Goal: Information Seeking & Learning: Learn about a topic

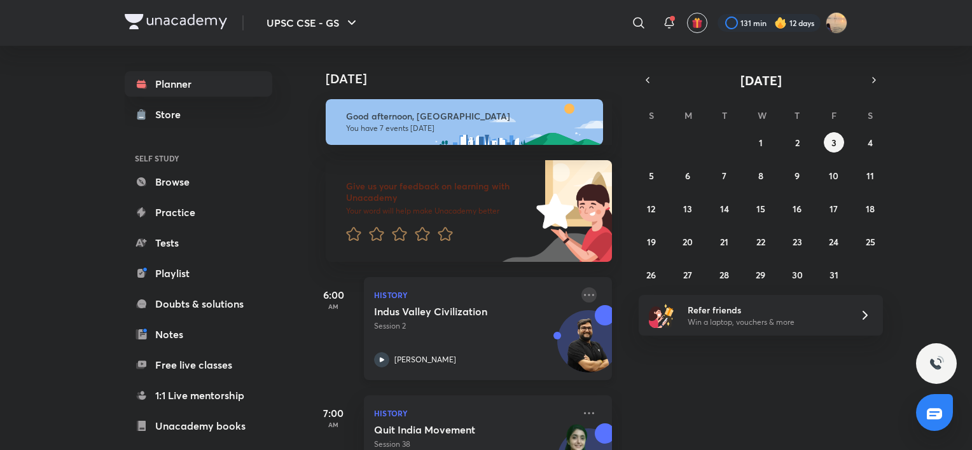
click at [519, 293] on icon at bounding box center [588, 294] width 15 height 15
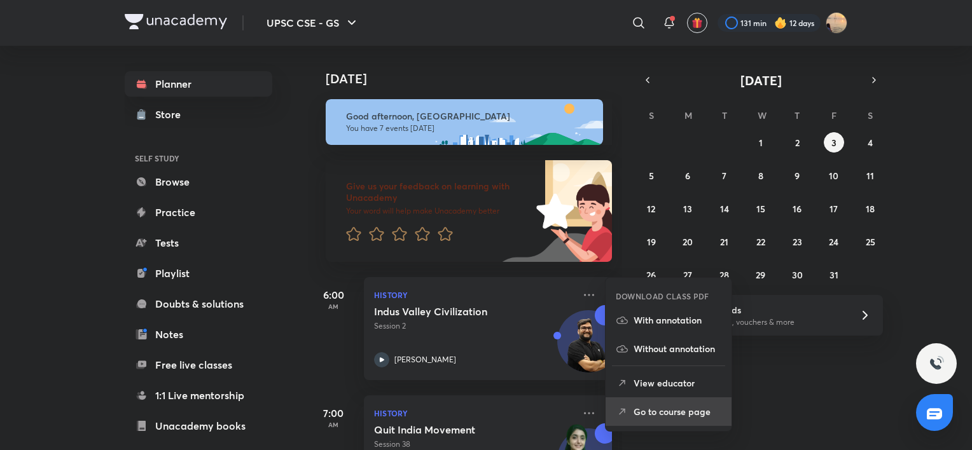
click at [519, 405] on p "Go to course page" at bounding box center [677, 411] width 88 height 13
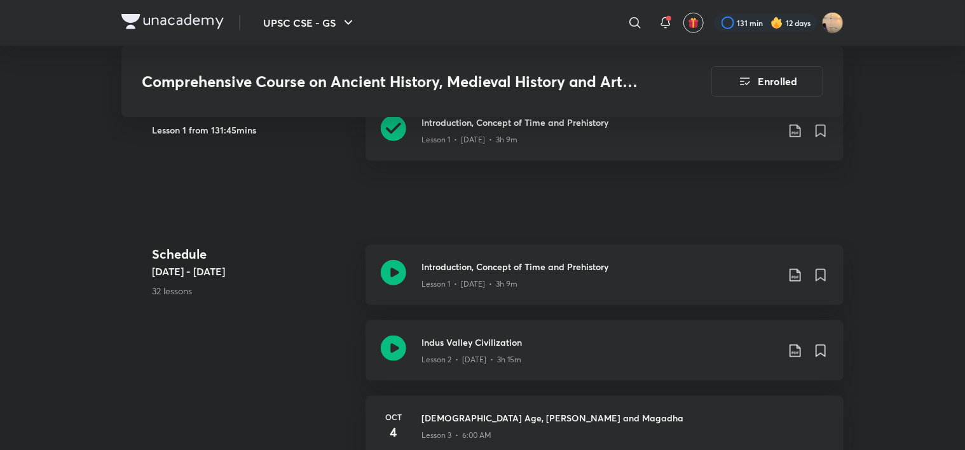
scroll to position [477, 0]
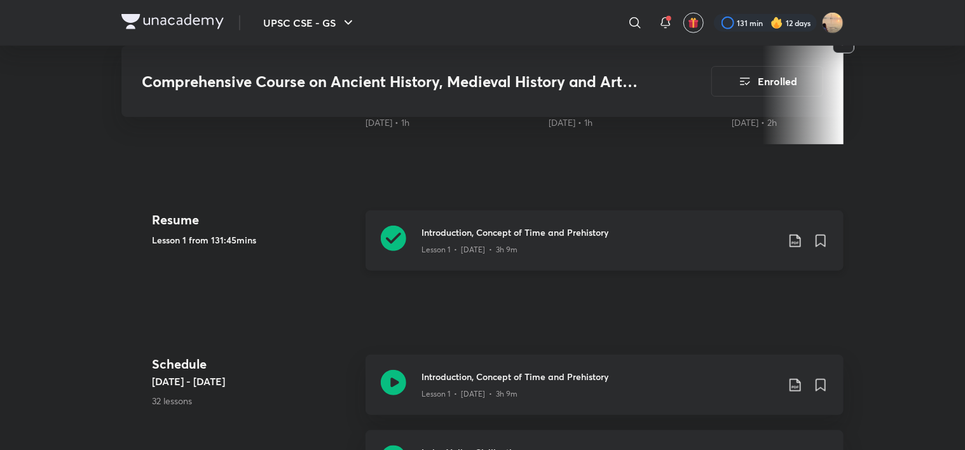
click at [519, 239] on div "Lesson 1 • Oct 1 • 3h 9m" at bounding box center [600, 247] width 356 height 17
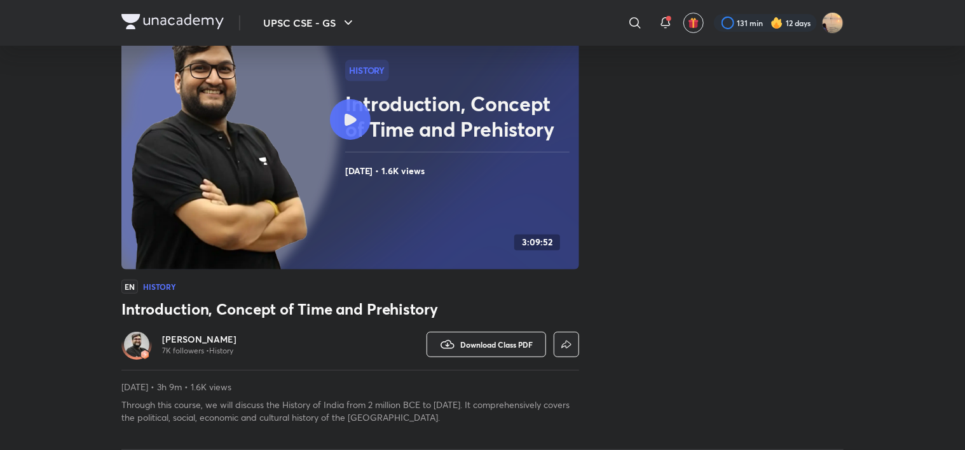
scroll to position [122, 0]
click at [361, 114] on div at bounding box center [350, 119] width 41 height 41
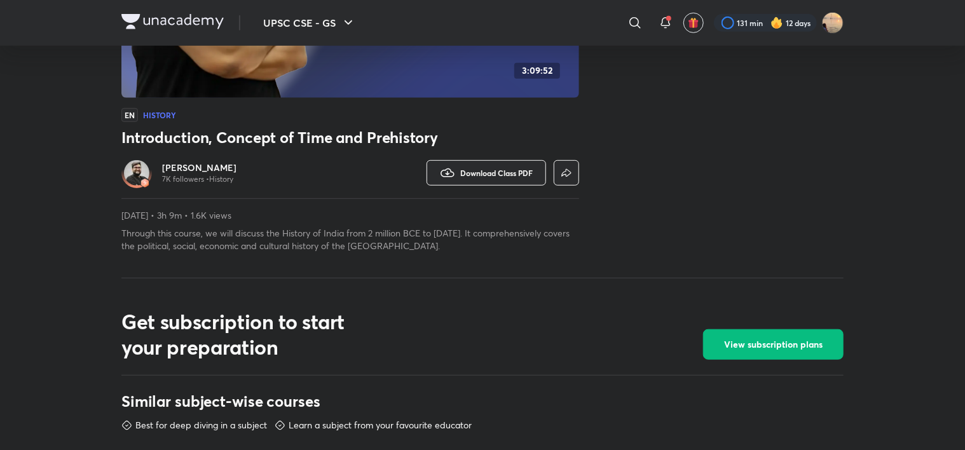
scroll to position [0, 0]
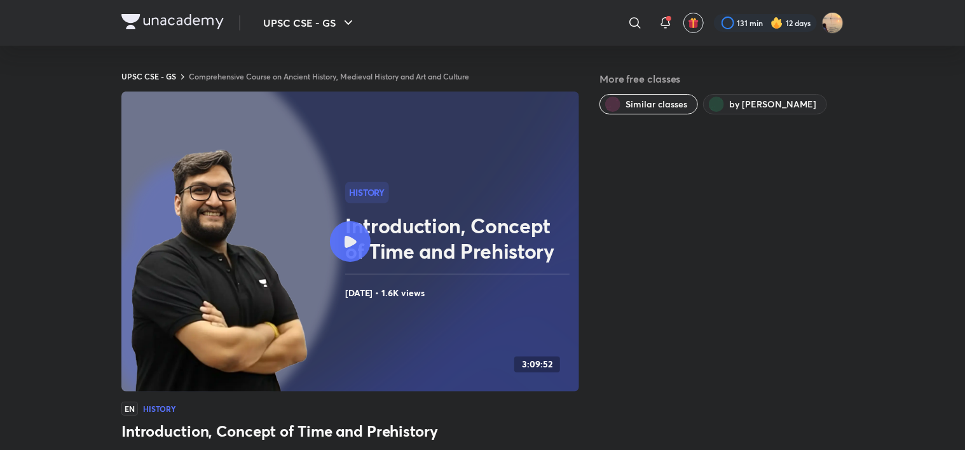
click at [174, 19] on img at bounding box center [172, 21] width 102 height 15
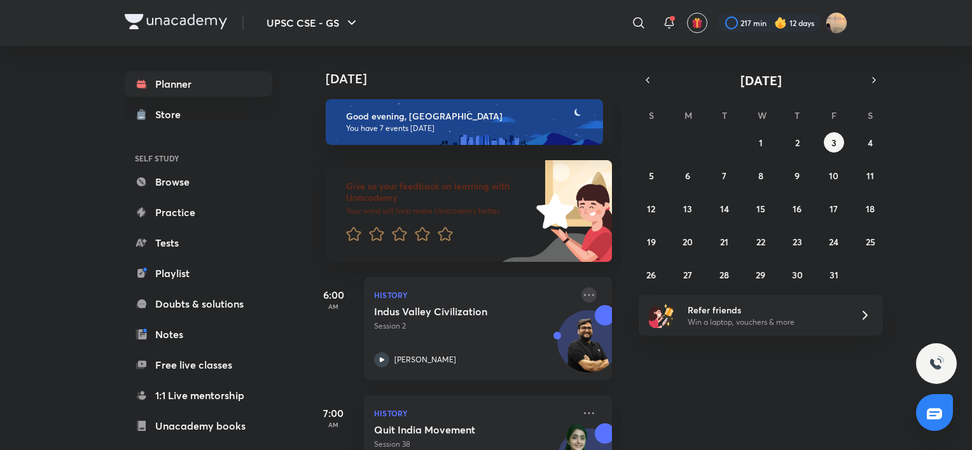
click at [585, 294] on icon at bounding box center [588, 294] width 15 height 15
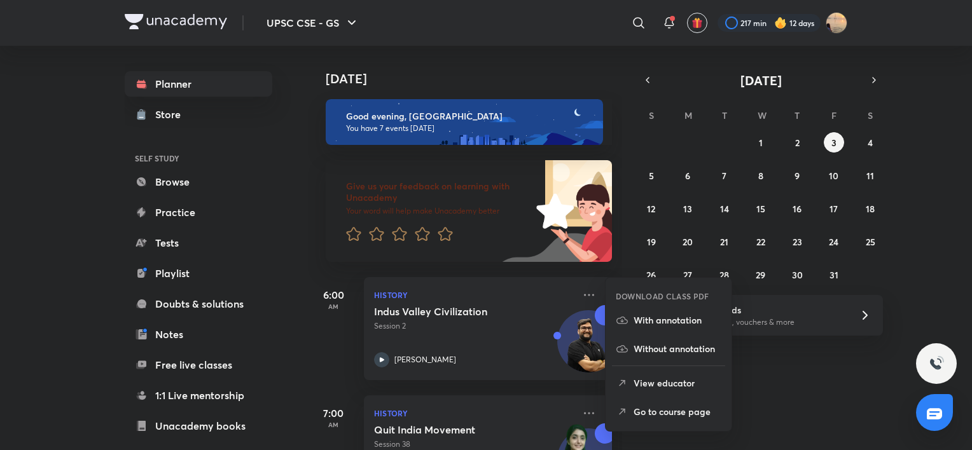
click at [656, 403] on li "Go to course page" at bounding box center [668, 412] width 126 height 29
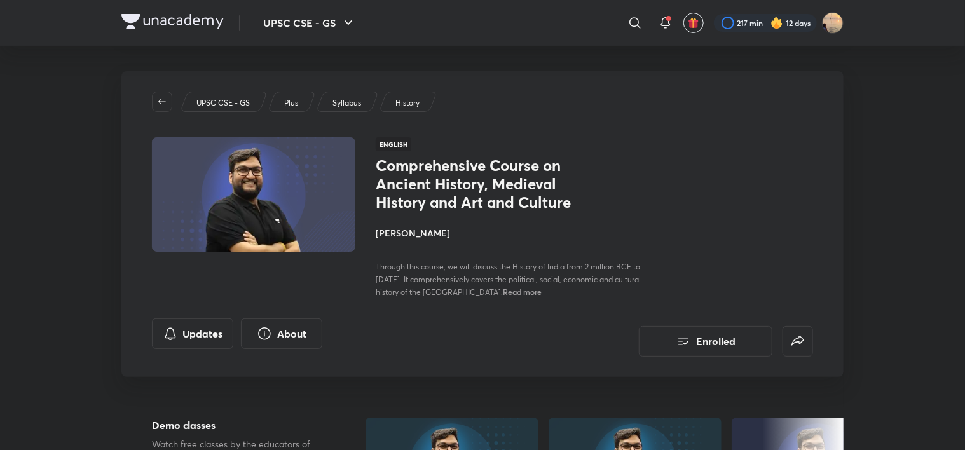
click at [416, 237] on h4 "[PERSON_NAME]" at bounding box center [518, 232] width 285 height 13
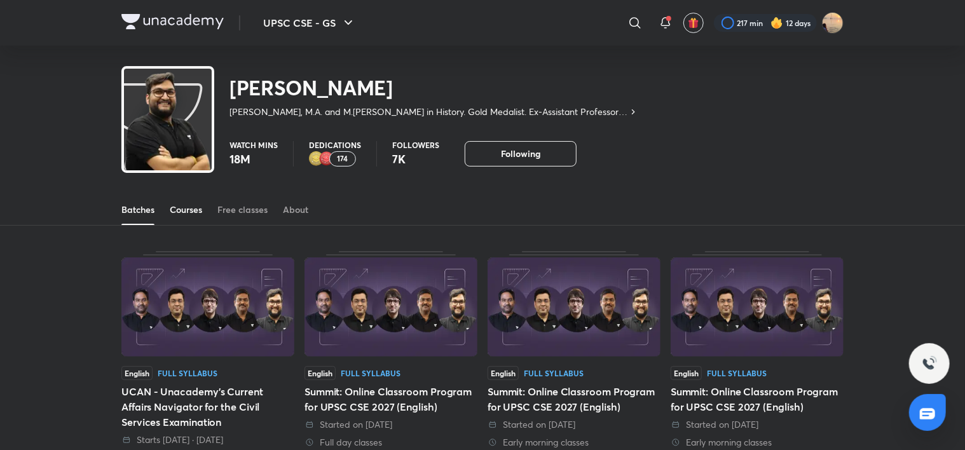
click at [181, 207] on div "Courses" at bounding box center [186, 210] width 32 height 13
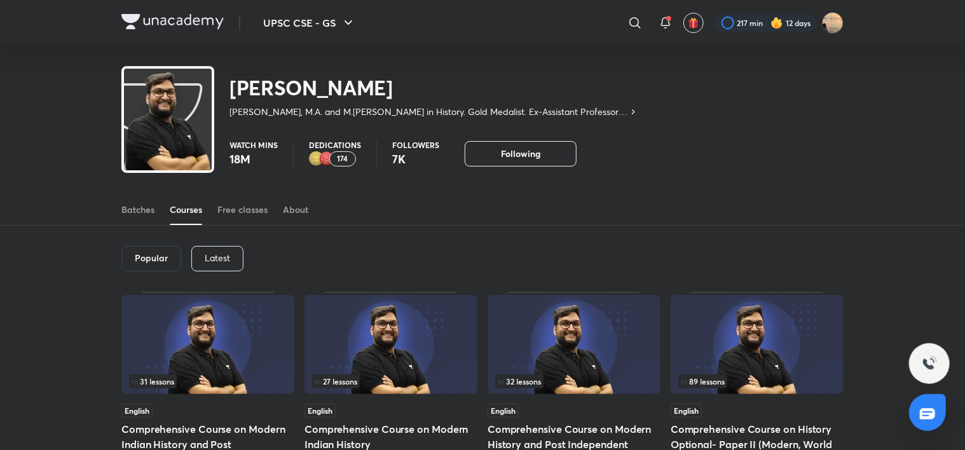
click at [214, 256] on p "Latest" at bounding box center [217, 258] width 25 height 10
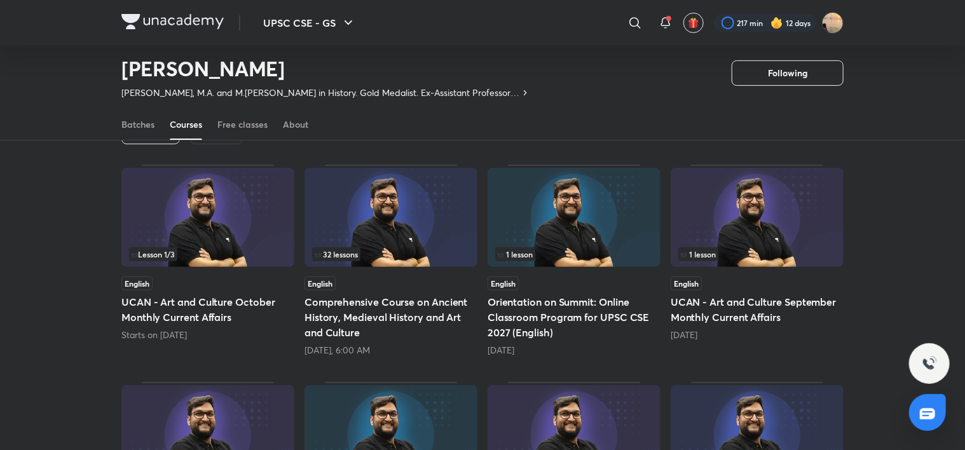
scroll to position [83, 0]
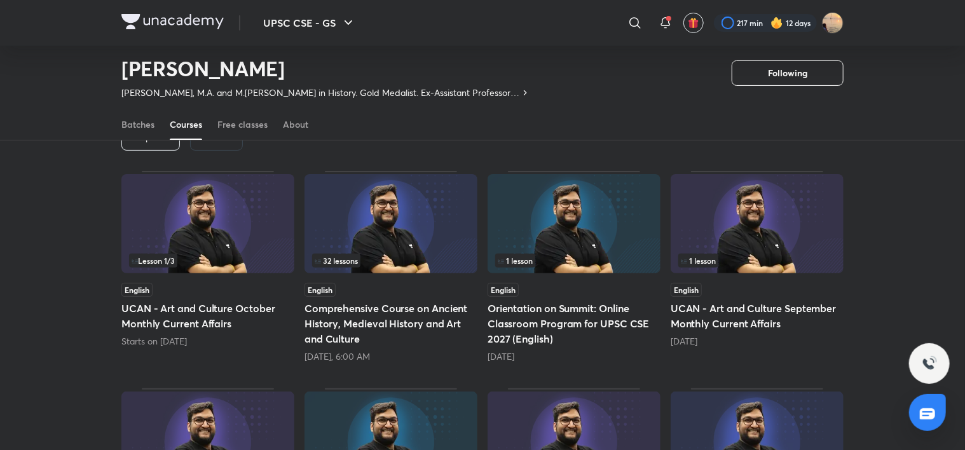
click at [141, 145] on div "Popular" at bounding box center [150, 137] width 59 height 25
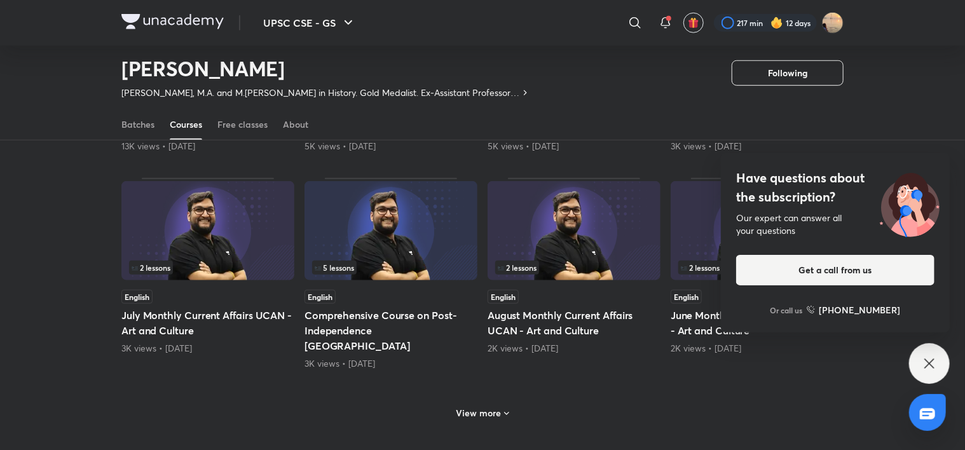
scroll to position [516, 0]
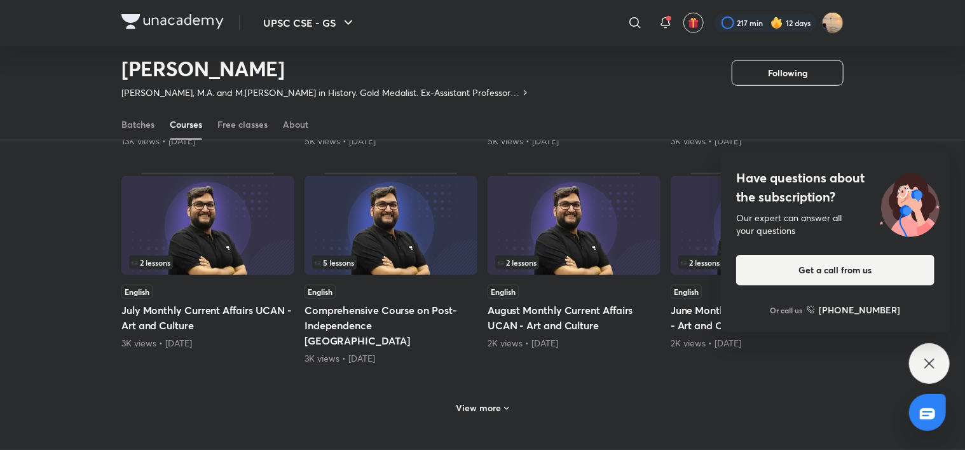
click at [469, 402] on h6 "View more" at bounding box center [479, 408] width 45 height 13
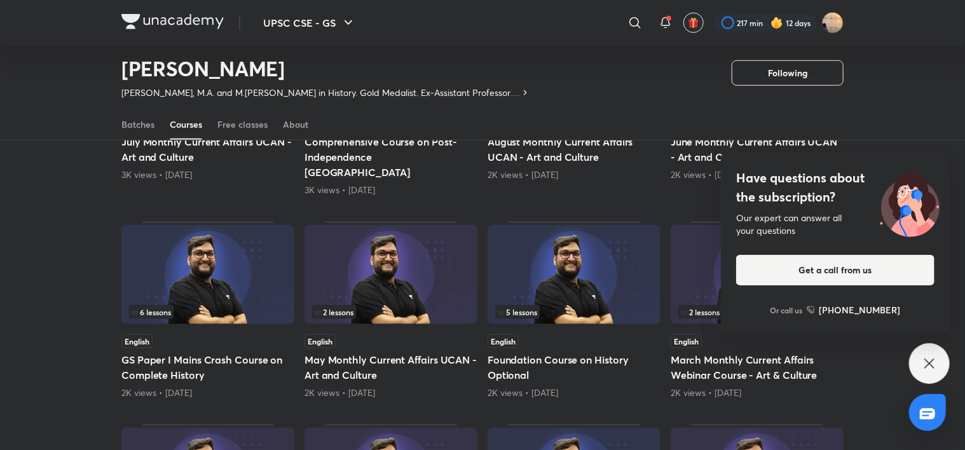
scroll to position [709, 0]
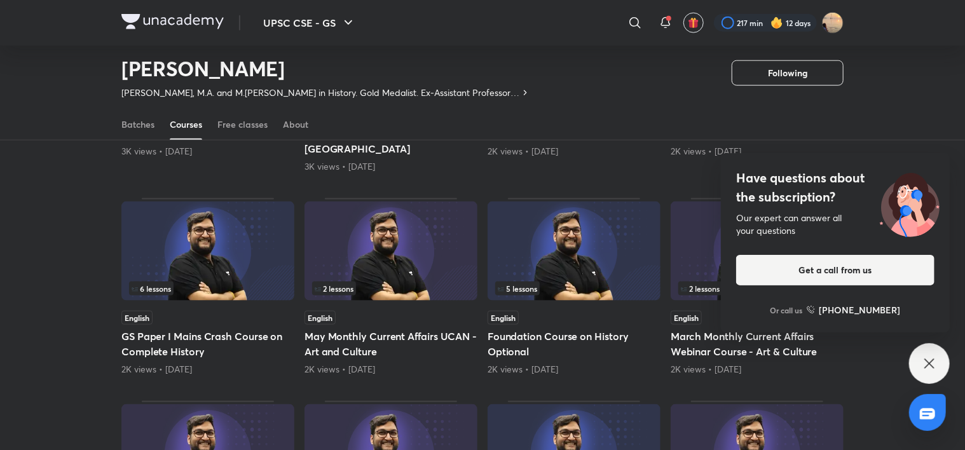
click at [923, 356] on div "Have questions about the subscription? Our expert can answer all your questions…" at bounding box center [929, 363] width 41 height 41
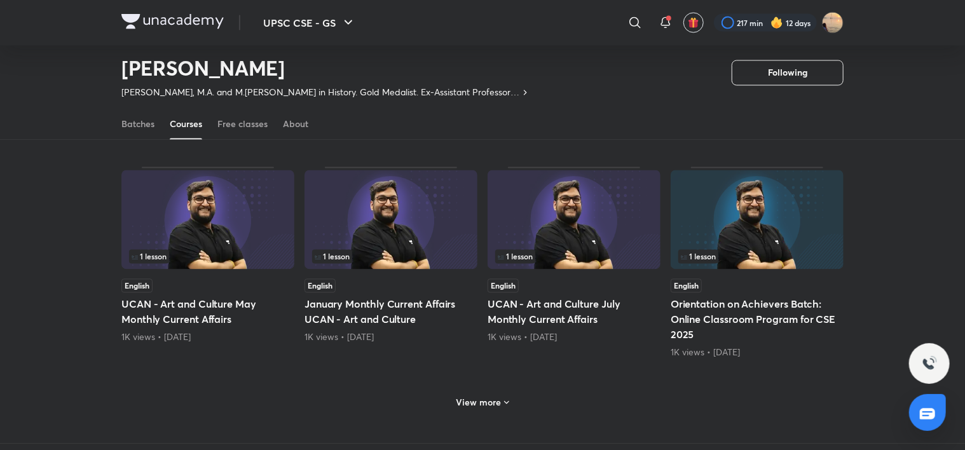
scroll to position [1144, 0]
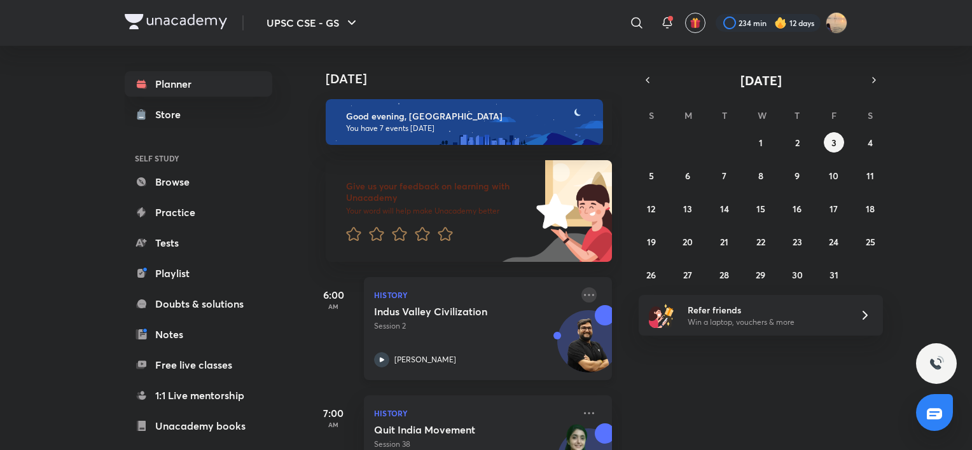
click at [581, 288] on icon at bounding box center [588, 294] width 15 height 15
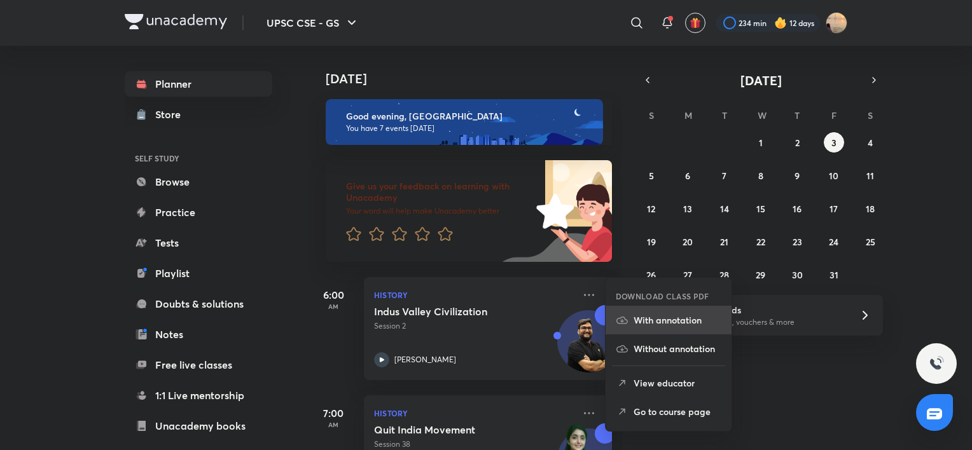
click at [642, 325] on p "With annotation" at bounding box center [677, 320] width 88 height 13
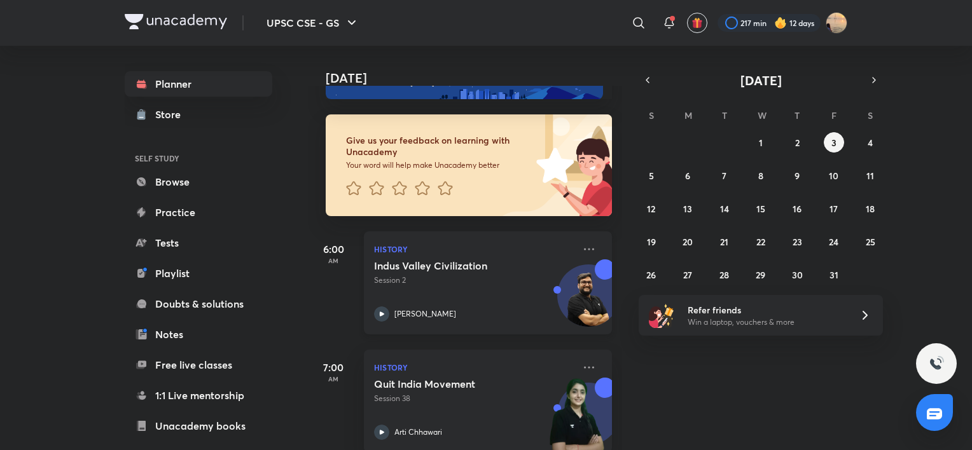
scroll to position [47, 0]
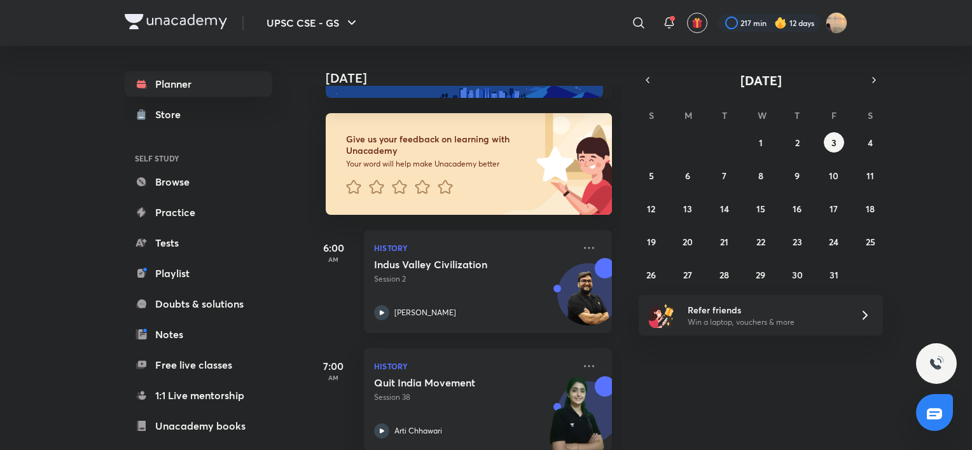
click at [485, 262] on h5 "Indus Valley Civilization" at bounding box center [453, 264] width 158 height 13
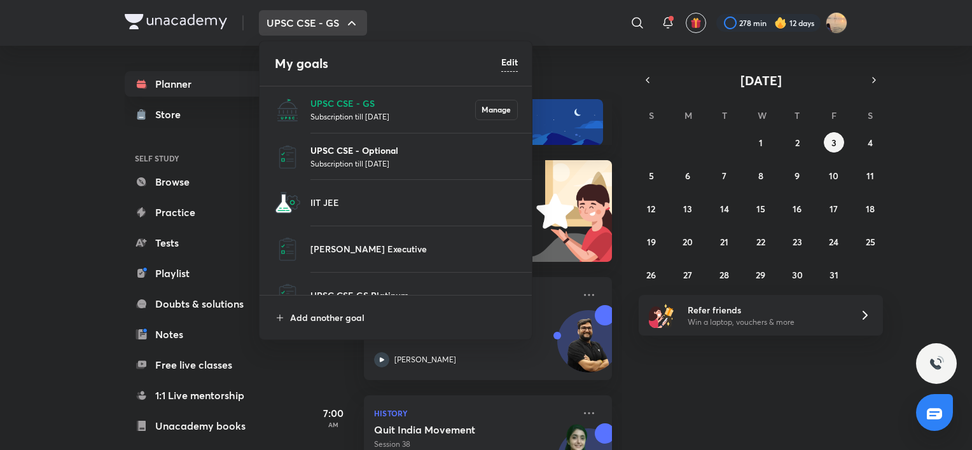
click at [371, 144] on p "UPSC CSE - Optional" at bounding box center [413, 150] width 207 height 13
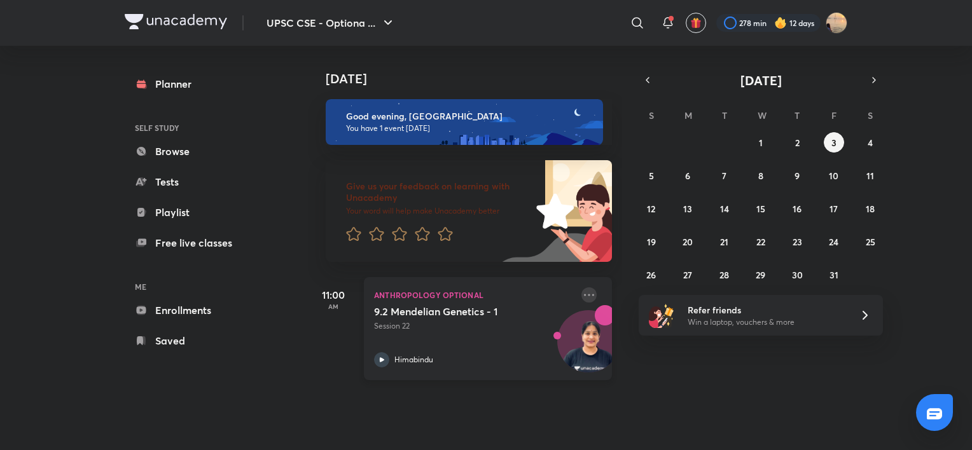
click at [583, 296] on icon at bounding box center [588, 294] width 15 height 15
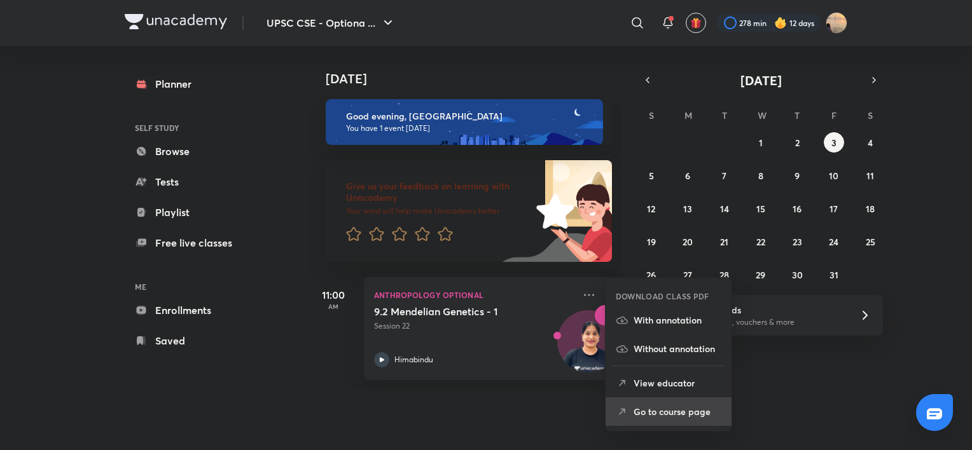
click at [640, 410] on p "Go to course page" at bounding box center [677, 411] width 88 height 13
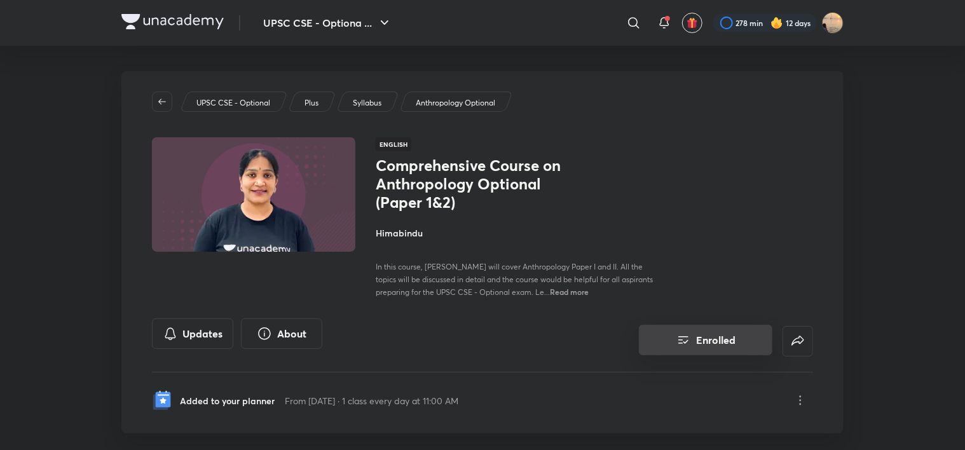
click at [748, 341] on button "Enrolled" at bounding box center [706, 340] width 134 height 31
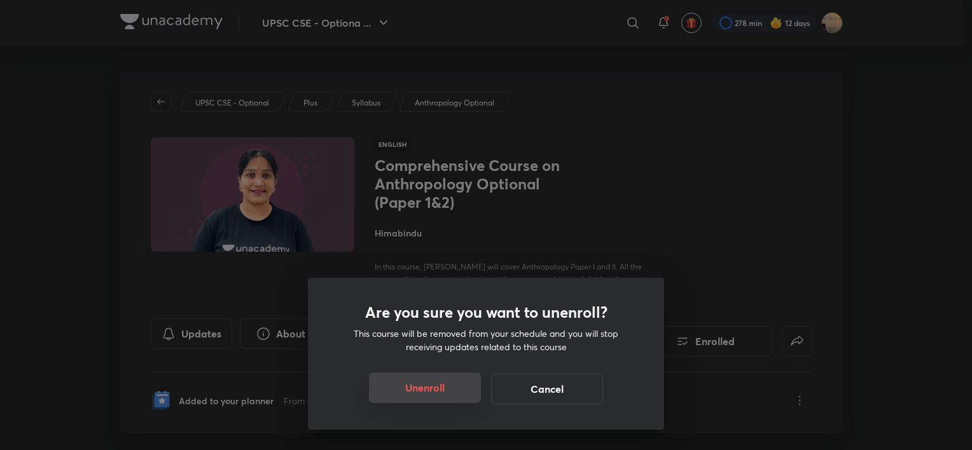
click at [436, 394] on button "Unenroll" at bounding box center [425, 388] width 112 height 31
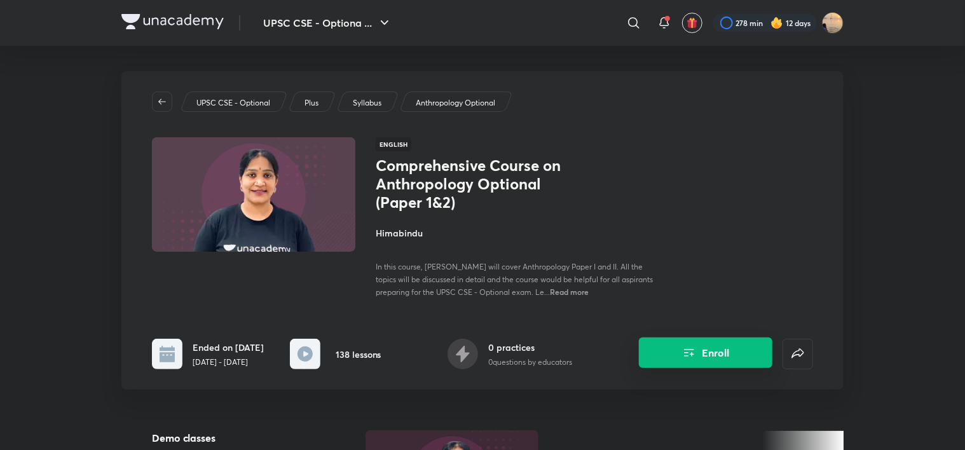
click at [728, 366] on button "Enroll" at bounding box center [706, 353] width 134 height 31
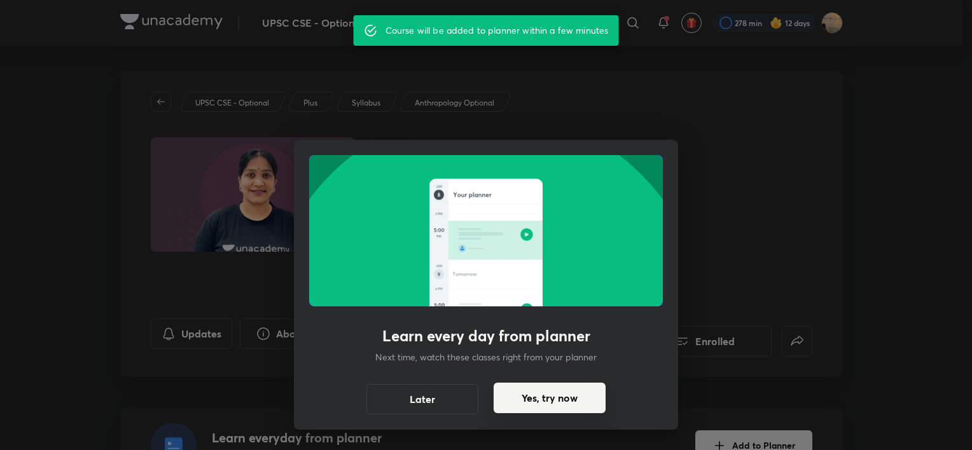
click at [513, 401] on button "Yes, try now" at bounding box center [550, 398] width 112 height 31
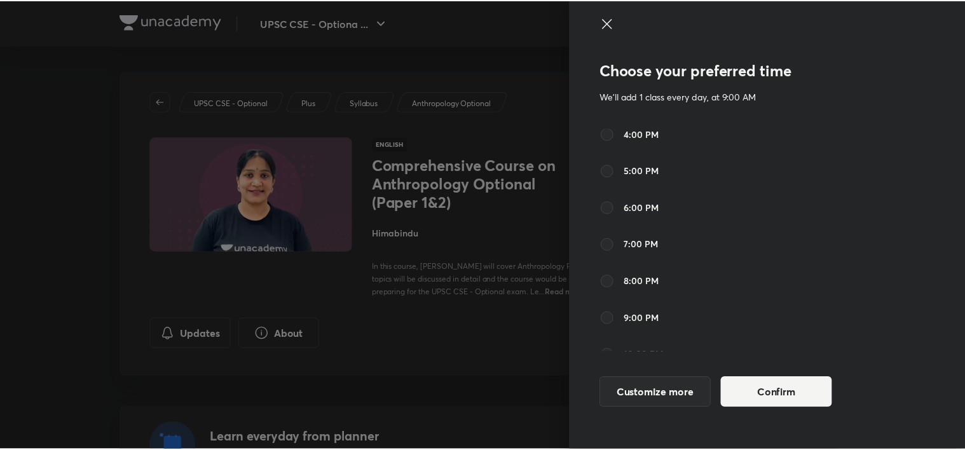
scroll to position [370, 0]
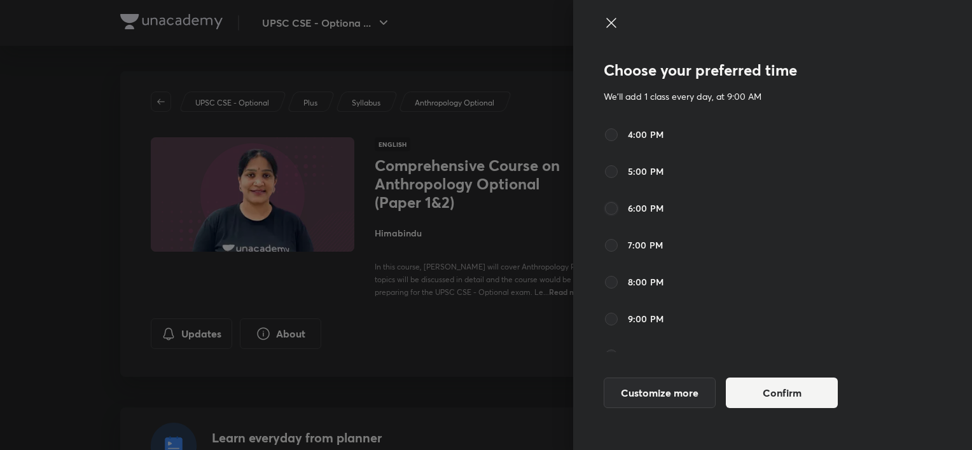
click at [608, 207] on input "6:00 PM" at bounding box center [611, 208] width 15 height 15
radio input "true"
radio input "false"
click at [761, 389] on button "Confirm" at bounding box center [782, 392] width 112 height 31
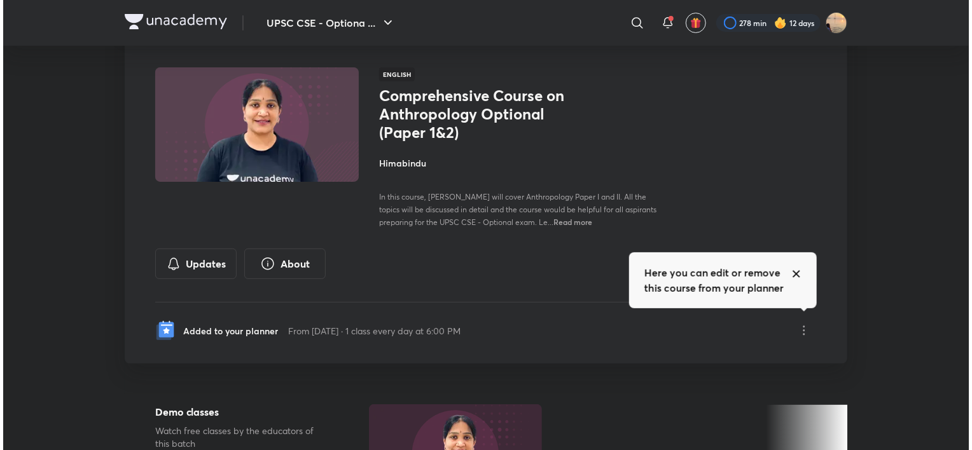
scroll to position [69, 0]
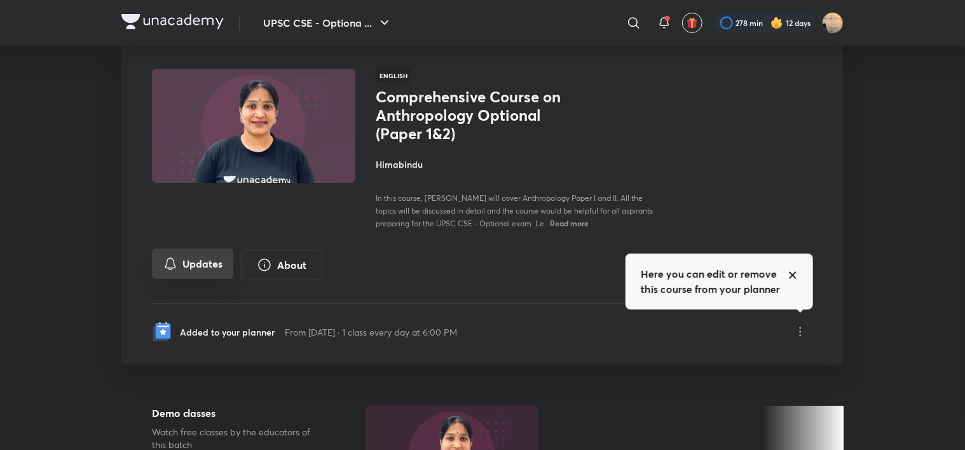
click at [188, 254] on button "Updates" at bounding box center [192, 264] width 81 height 31
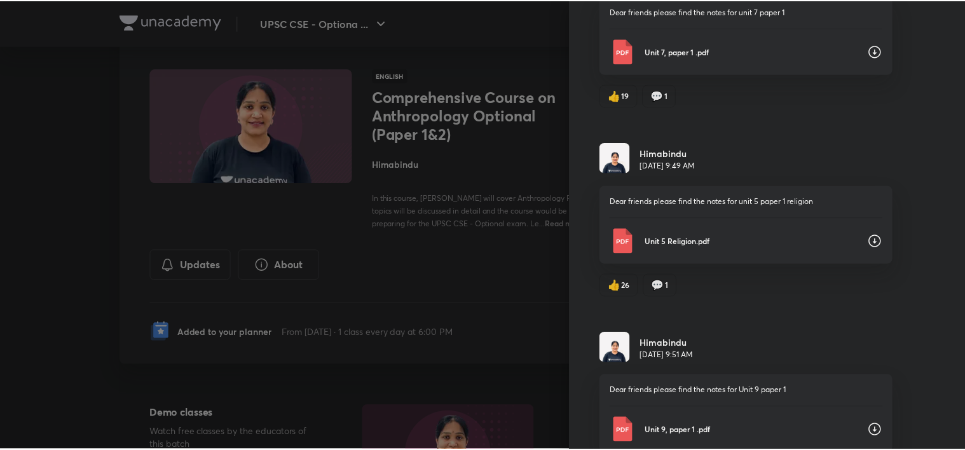
scroll to position [4277, 0]
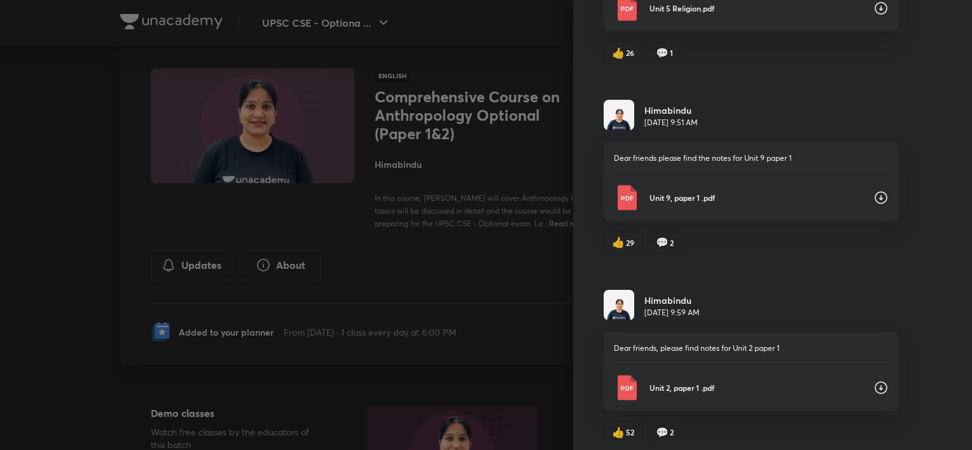
click at [873, 190] on icon at bounding box center [880, 197] width 15 height 15
click at [432, 236] on div at bounding box center [486, 225] width 972 height 450
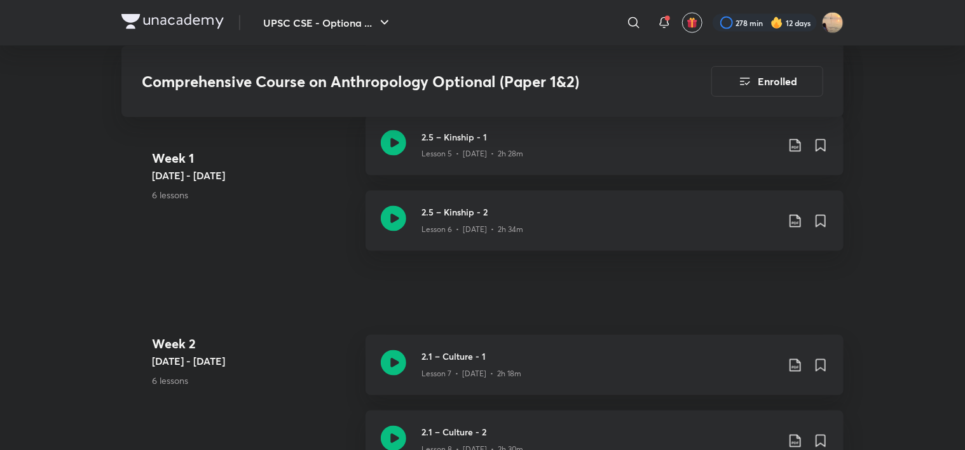
scroll to position [1062, 0]
click at [463, 223] on p "Lesson 6 • [DATE] • 2h 34m" at bounding box center [473, 228] width 102 height 11
